Goal: Information Seeking & Learning: Learn about a topic

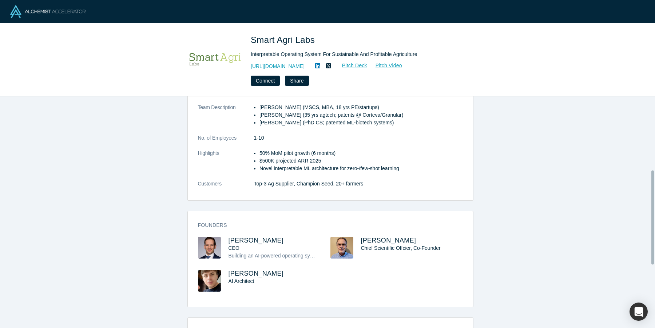
scroll to position [180, 0]
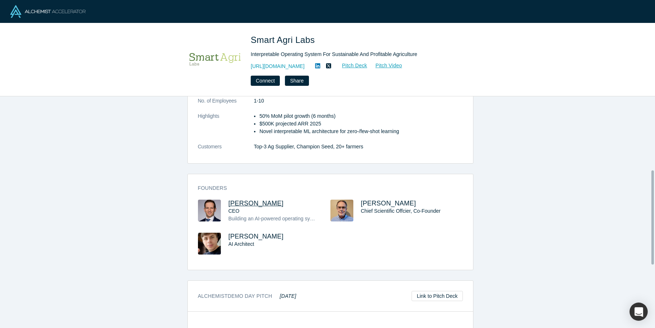
click at [238, 204] on span "[PERSON_NAME]" at bounding box center [255, 203] width 55 height 7
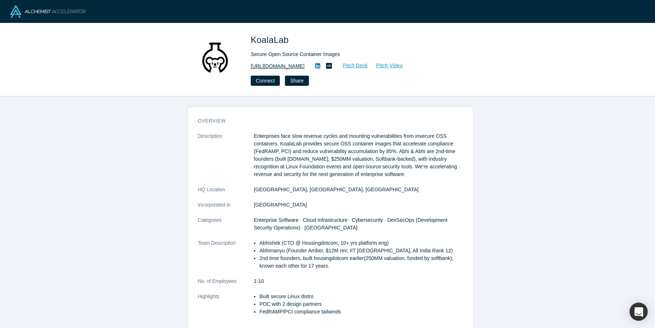
click at [288, 63] on link "[URL][DOMAIN_NAME]" at bounding box center [278, 67] width 54 height 8
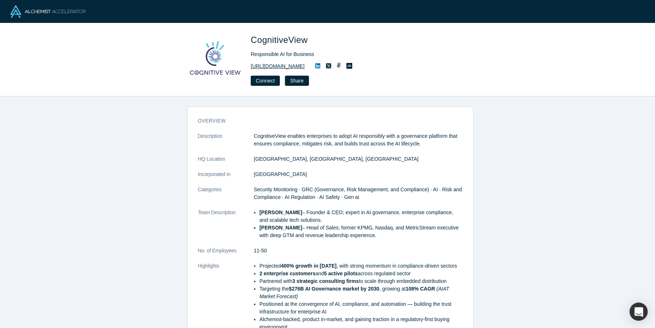
click at [273, 69] on link "https://www.cognitiveview.com" at bounding box center [278, 67] width 54 height 8
